Goal: Find specific page/section: Find specific page/section

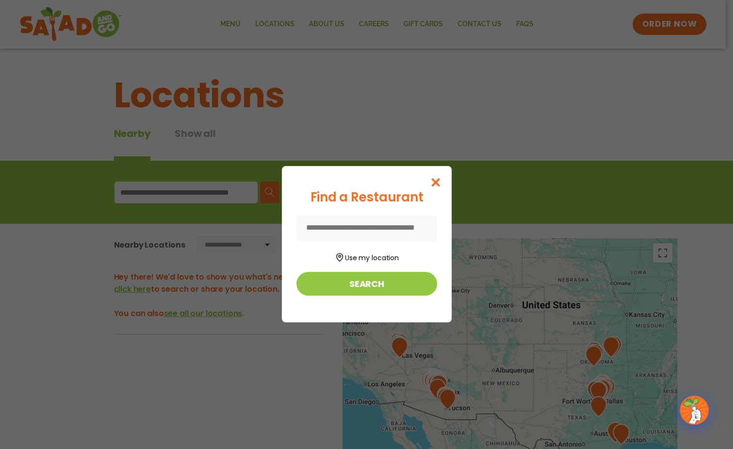
click at [397, 233] on input at bounding box center [366, 228] width 141 height 26
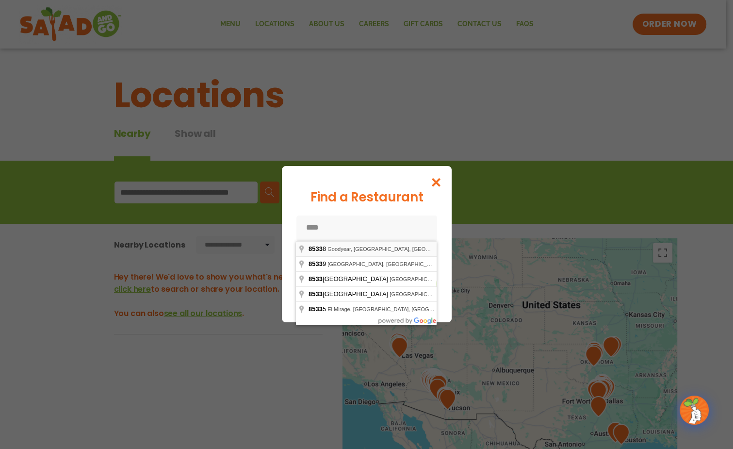
type input "**********"
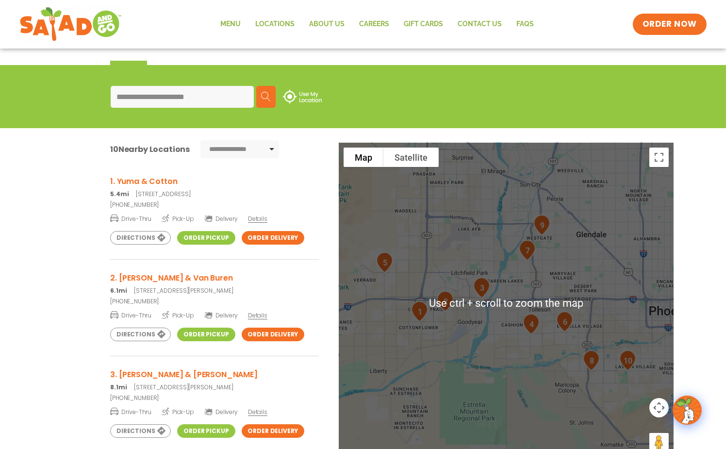
scroll to position [145, 0]
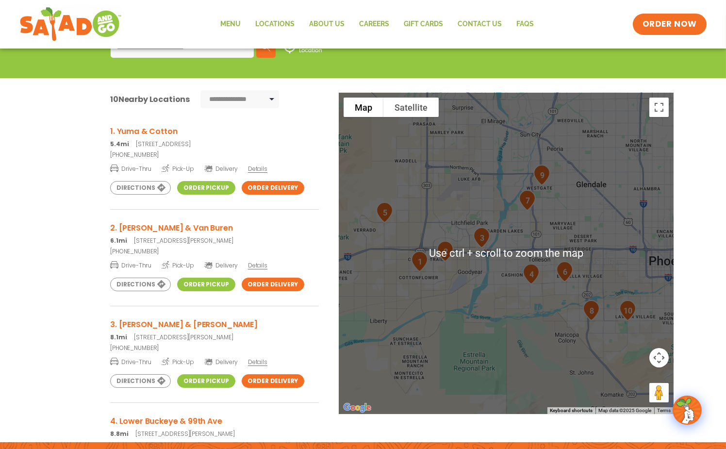
click at [443, 343] on div at bounding box center [506, 253] width 335 height 321
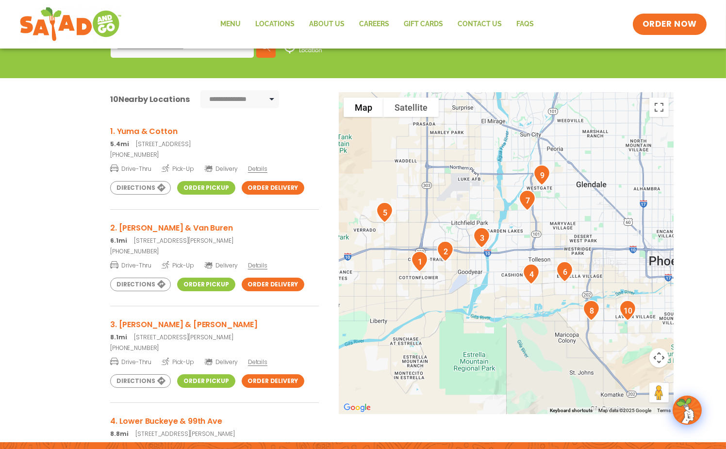
click at [510, 341] on div at bounding box center [506, 253] width 335 height 321
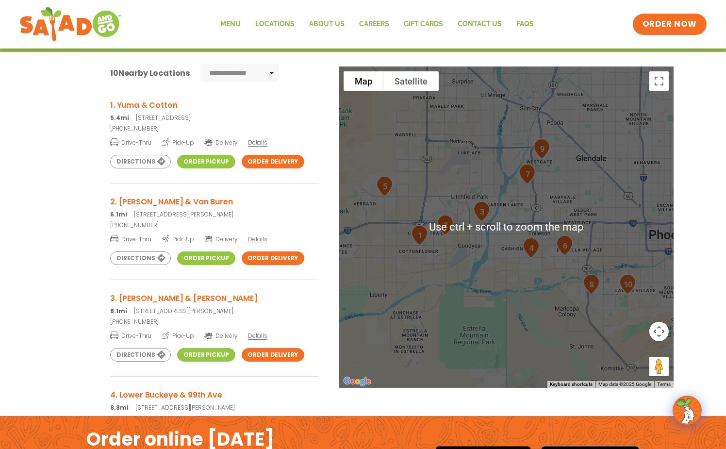
scroll to position [194, 0]
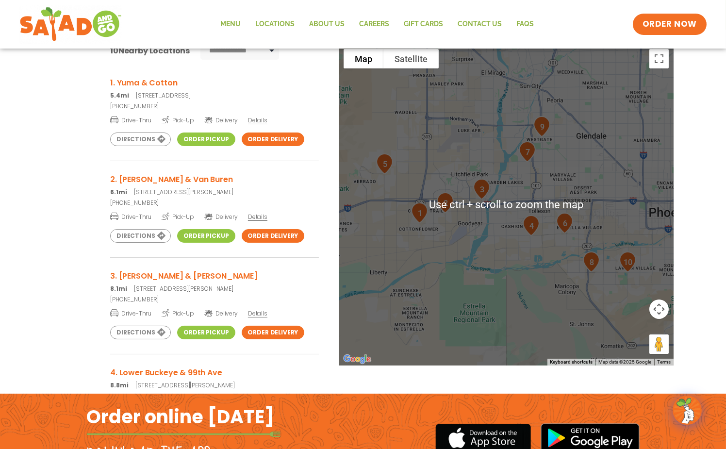
click at [485, 295] on div at bounding box center [506, 204] width 335 height 321
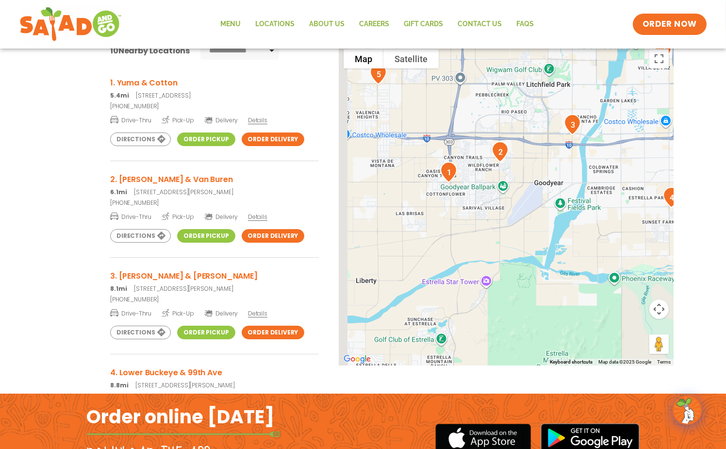
drag, startPoint x: 442, startPoint y: 175, endPoint x: 547, endPoint y: 217, distance: 113.6
click at [547, 217] on div at bounding box center [506, 204] width 335 height 321
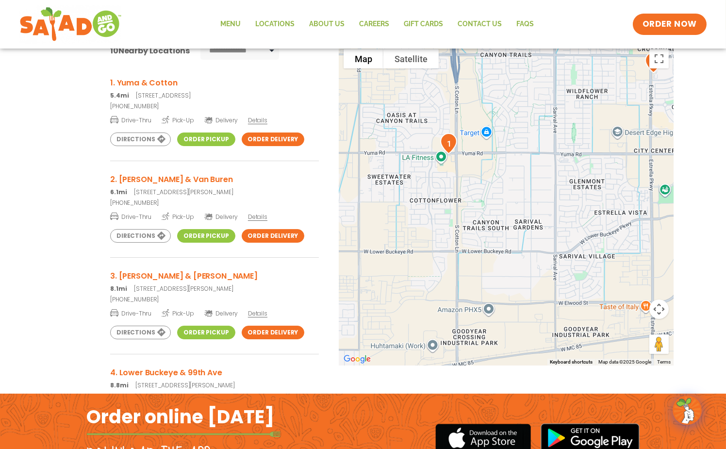
drag, startPoint x: 480, startPoint y: 146, endPoint x: 512, endPoint y: 283, distance: 140.5
click at [512, 283] on div at bounding box center [506, 204] width 335 height 321
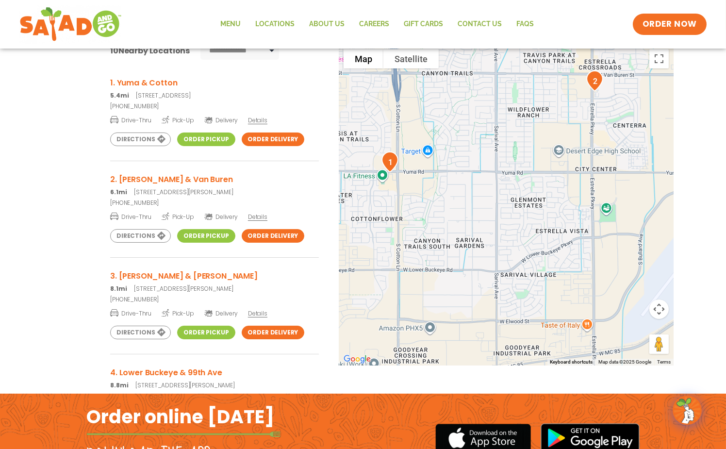
drag, startPoint x: 575, startPoint y: 204, endPoint x: 514, endPoint y: 224, distance: 64.3
click at [514, 224] on div at bounding box center [506, 204] width 335 height 321
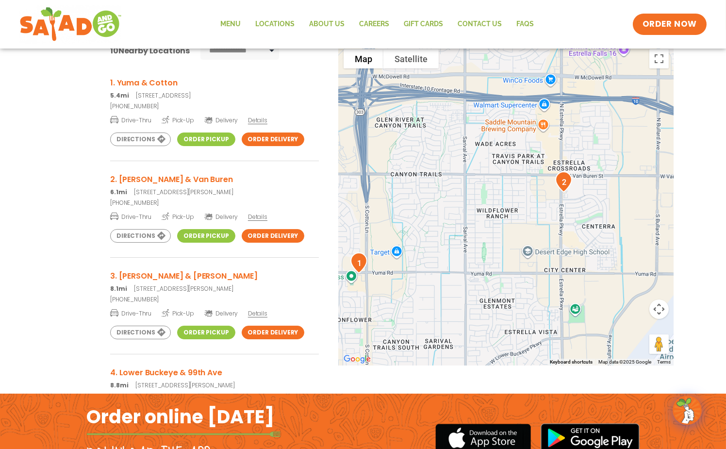
drag, startPoint x: 606, startPoint y: 109, endPoint x: 576, endPoint y: 209, distance: 104.5
click at [576, 209] on div at bounding box center [506, 204] width 335 height 321
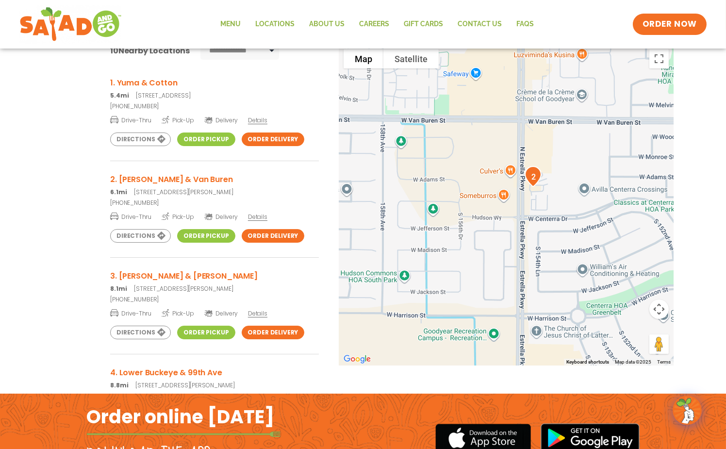
drag, startPoint x: 612, startPoint y: 160, endPoint x: 564, endPoint y: 192, distance: 57.6
click at [564, 192] on div at bounding box center [506, 204] width 335 height 321
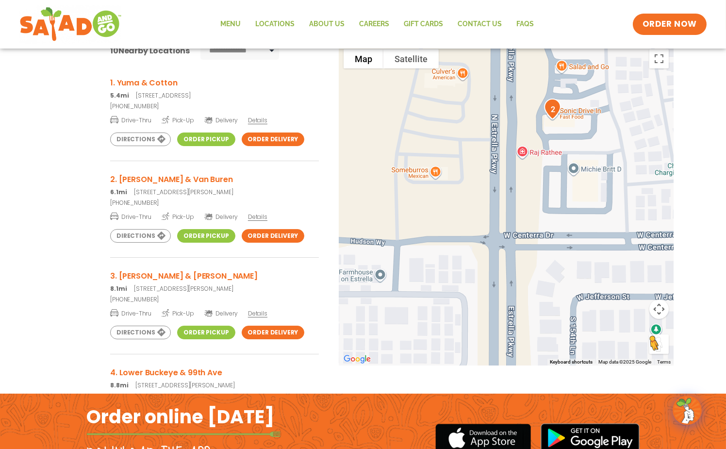
click at [657, 345] on button "Drag Pegman onto the map to open Street View" at bounding box center [658, 343] width 19 height 19
click at [407, 60] on button "Satellite" at bounding box center [410, 58] width 55 height 19
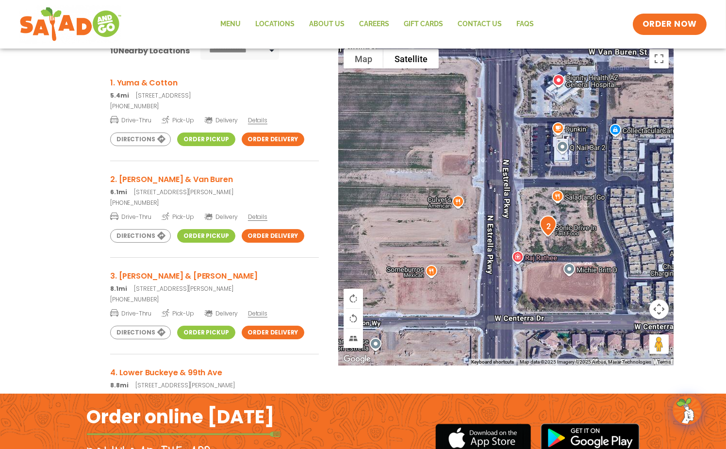
drag, startPoint x: 553, startPoint y: 173, endPoint x: 548, endPoint y: 268, distance: 95.2
click at [548, 268] on div at bounding box center [506, 204] width 335 height 321
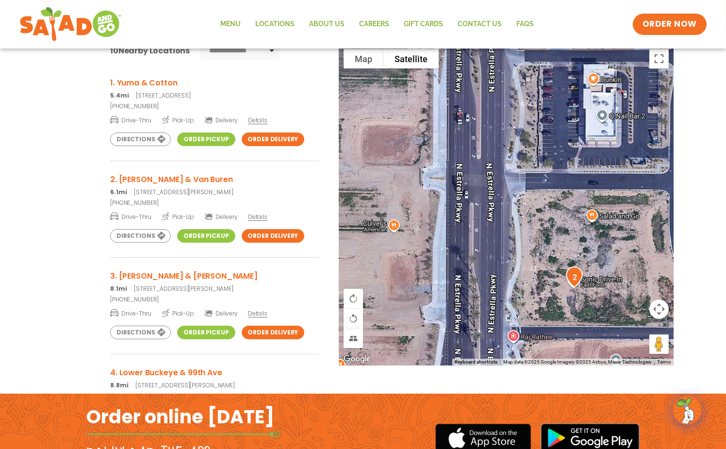
drag, startPoint x: 538, startPoint y: 182, endPoint x: 533, endPoint y: 275, distance: 92.8
click at [533, 275] on div at bounding box center [506, 204] width 335 height 321
